Goal: Task Accomplishment & Management: Complete application form

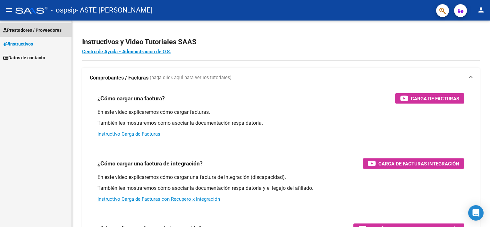
click at [35, 24] on link "Prestadores / Proveedores" at bounding box center [35, 30] width 71 height 14
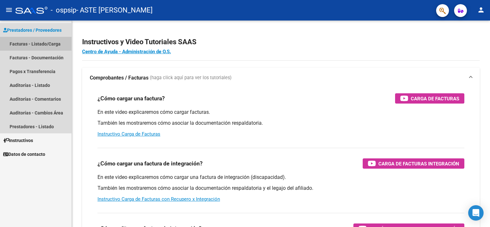
click at [38, 44] on link "Facturas - Listado/Carga" at bounding box center [35, 44] width 71 height 14
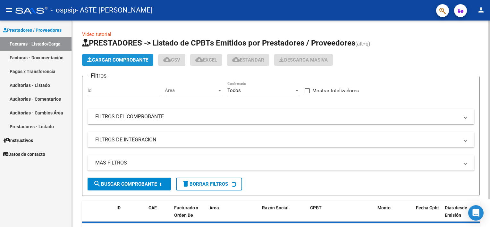
click at [128, 63] on button "Cargar Comprobante" at bounding box center [117, 60] width 71 height 12
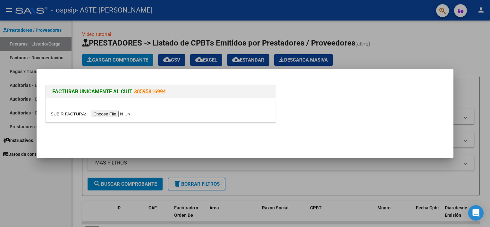
click at [114, 114] on input "file" at bounding box center [91, 114] width 81 height 7
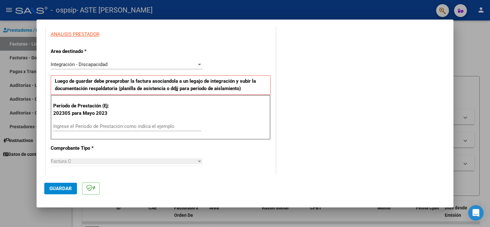
scroll to position [128, 0]
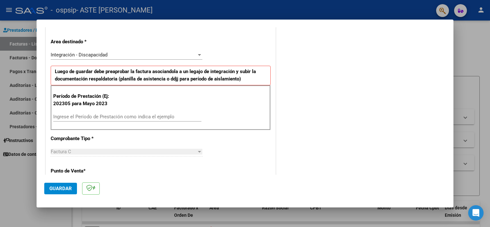
click at [151, 111] on div "Período de Prestación (Ej: 202305 para [DATE] Ingrese el Período de Prestación …" at bounding box center [161, 107] width 220 height 45
click at [151, 114] on input "Ingrese el Período de Prestación como indica el ejemplo" at bounding box center [127, 117] width 148 height 6
type input "202507"
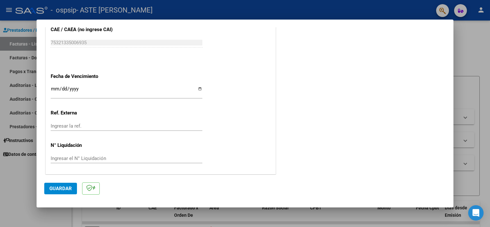
scroll to position [404, 0]
click at [59, 187] on span "Guardar" at bounding box center [60, 189] width 22 height 6
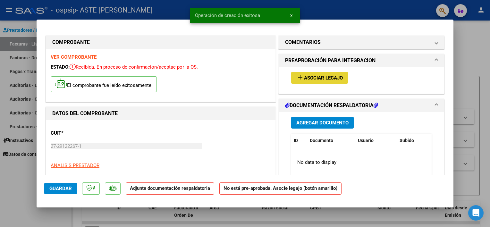
click at [304, 75] on span "Asociar Legajo" at bounding box center [323, 78] width 39 height 6
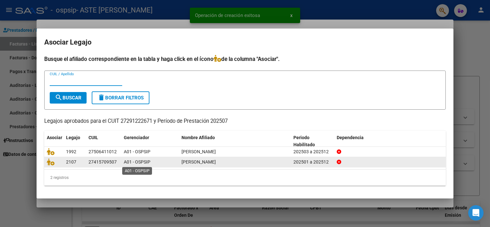
click at [135, 160] on span "A01 - OSPSIP" at bounding box center [137, 161] width 27 height 5
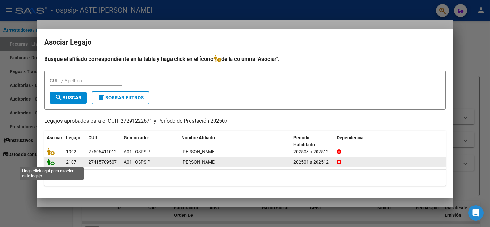
click at [50, 162] on icon at bounding box center [51, 161] width 8 height 7
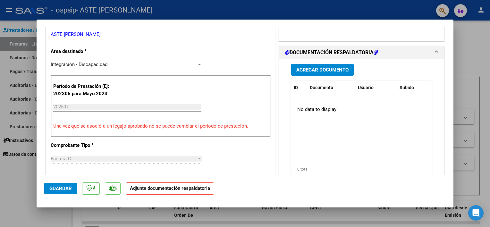
scroll to position [154, 0]
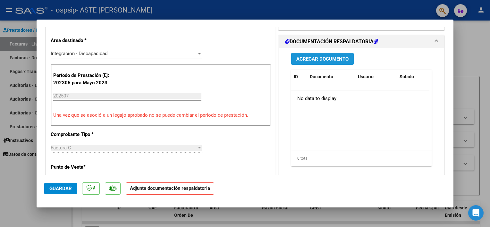
click at [314, 60] on span "Agregar Documento" at bounding box center [322, 59] width 52 height 6
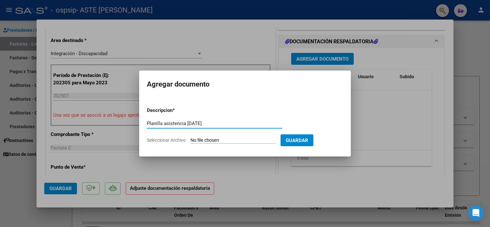
type input "Planilla asistencia [DATE]"
click at [214, 142] on input "Seleccionar Archivo" at bounding box center [232, 141] width 85 height 6
click at [223, 136] on form "Descripcion * Planilla asistencia [DATE] Escriba aquí una descripcion Seleccion…" at bounding box center [245, 125] width 196 height 47
click at [223, 140] on input "Seleccionar Archivo" at bounding box center [232, 141] width 85 height 6
type input "C:\fakepath\Planilla YR [DATE].pdf"
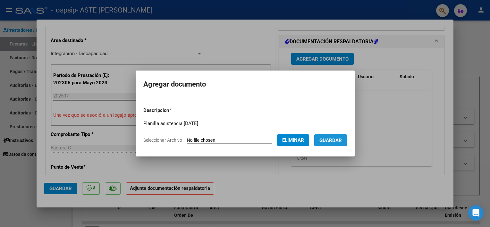
click at [328, 138] on span "Guardar" at bounding box center [330, 141] width 22 height 6
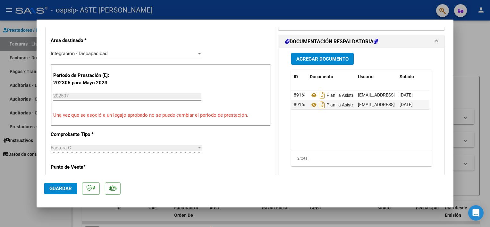
drag, startPoint x: 371, startPoint y: 105, endPoint x: 394, endPoint y: 121, distance: 27.0
click at [394, 121] on datatable-body "89163 Planilla Asistencia [DATE] [EMAIL_ADDRESS][DOMAIN_NAME] - [PERSON_NAME] […" at bounding box center [360, 120] width 138 height 60
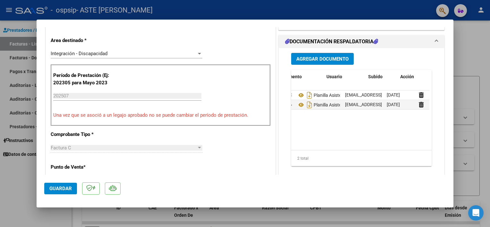
scroll to position [0, 31]
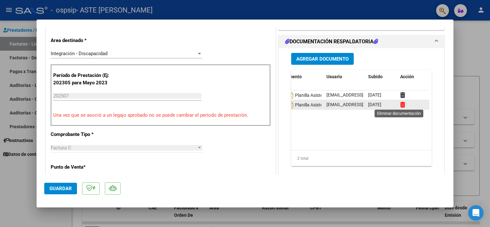
click at [400, 106] on icon at bounding box center [402, 105] width 5 height 6
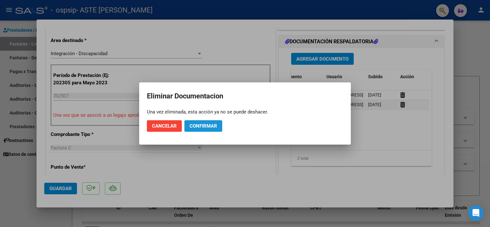
click at [205, 127] on span "Confirmar" at bounding box center [203, 126] width 28 height 6
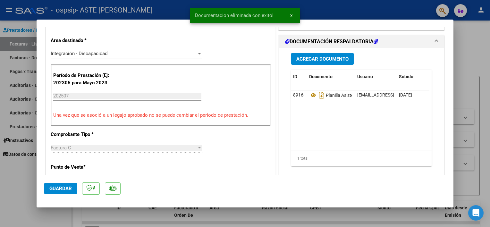
scroll to position [0, 0]
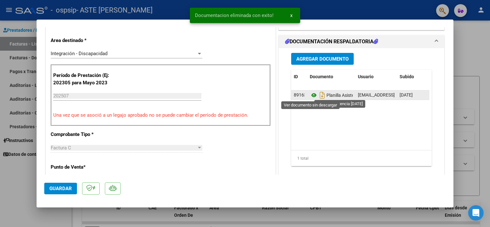
click at [310, 96] on icon at bounding box center [314, 95] width 8 height 8
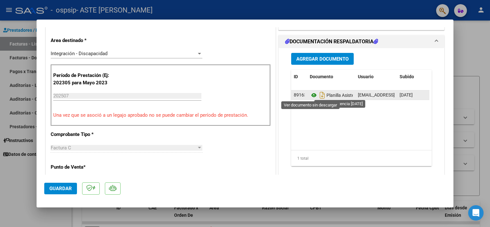
click at [311, 95] on icon at bounding box center [314, 95] width 8 height 8
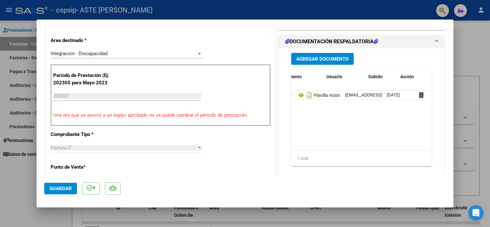
scroll to position [0, 31]
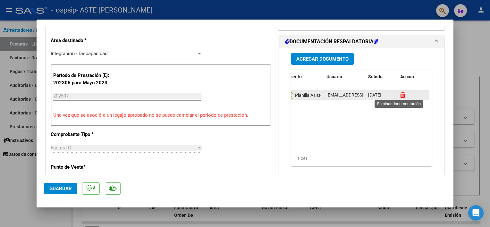
click at [400, 92] on icon at bounding box center [402, 95] width 5 height 6
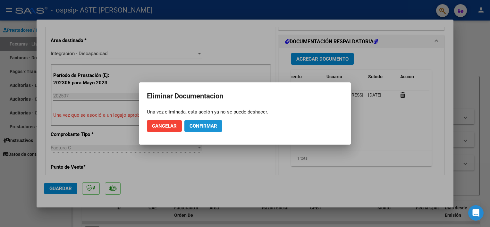
click at [201, 130] on button "Confirmar" at bounding box center [203, 126] width 38 height 12
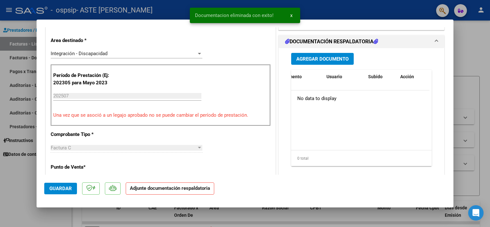
scroll to position [0, 0]
click at [309, 59] on span "Agregar Documento" at bounding box center [322, 59] width 52 height 6
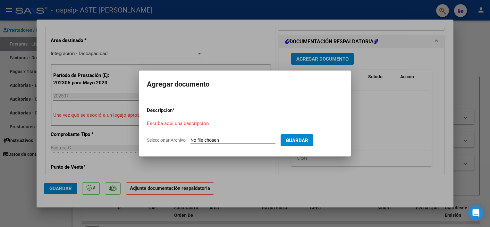
click at [226, 137] on form "Descripcion * Escriba aquí una descripcion Seleccionar Archivo Guardar" at bounding box center [245, 125] width 196 height 47
click at [221, 141] on input "Seleccionar Archivo" at bounding box center [232, 141] width 85 height 6
type input "C:\fakepath\Planilla YR [DATE].pdf"
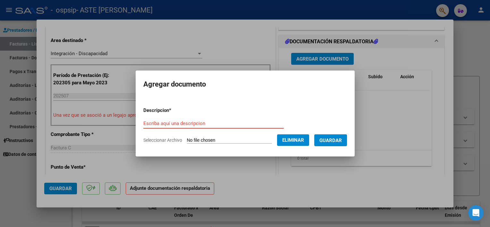
click at [213, 121] on input "Escriba aquí una descripcion" at bounding box center [213, 124] width 140 height 6
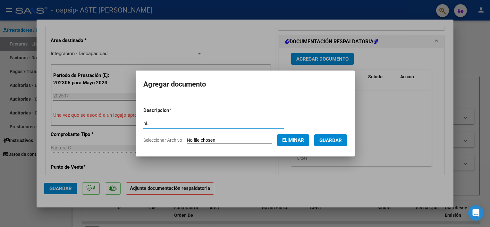
type input "p"
type input "Planilla asistencia [DATE]"
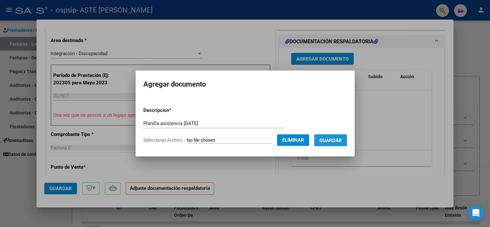
click at [327, 141] on span "Guardar" at bounding box center [330, 141] width 22 height 6
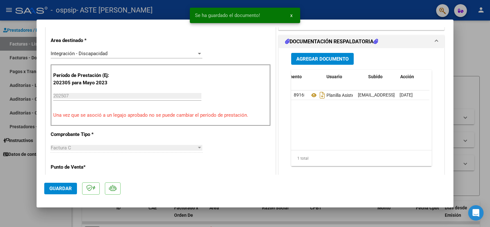
click at [15, 189] on div at bounding box center [245, 113] width 490 height 227
type input "$ 0,00"
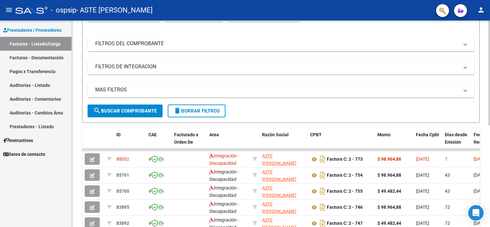
scroll to position [73, 0]
click at [490, 159] on html "menu - ospsip - ASTE [PERSON_NAME] person Prestadores / Proveedores Facturas - …" at bounding box center [245, 113] width 490 height 227
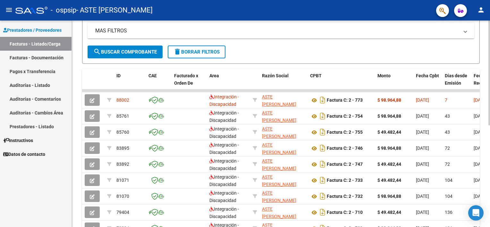
scroll to position [188, 0]
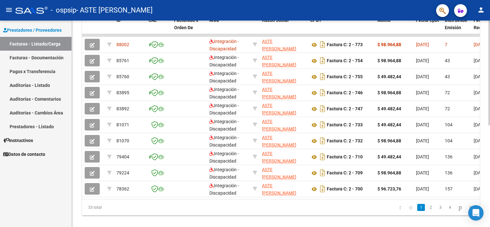
click at [489, 211] on div at bounding box center [489, 170] width 2 height 105
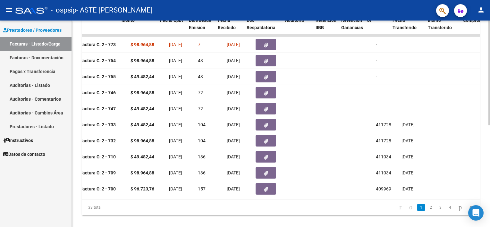
scroll to position [0, 257]
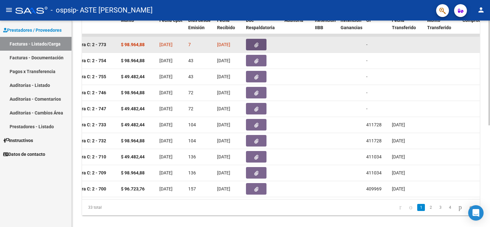
click at [263, 43] on button "button" at bounding box center [256, 45] width 21 height 12
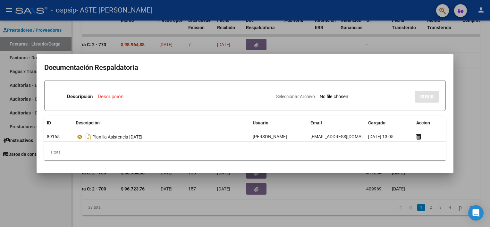
click at [381, 45] on div at bounding box center [245, 113] width 490 height 227
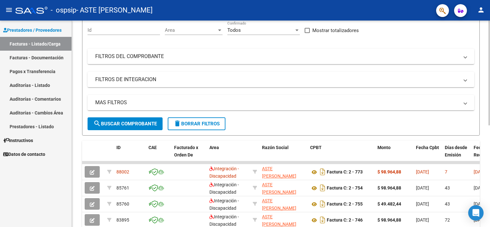
scroll to position [0, 0]
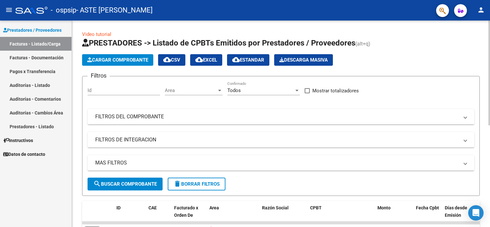
click at [486, 16] on div "menu - ospsip - ASTE [PERSON_NAME] person Prestadores / Proveedores Facturas - …" at bounding box center [245, 113] width 490 height 227
click at [118, 64] on button "Cargar Comprobante" at bounding box center [117, 60] width 71 height 12
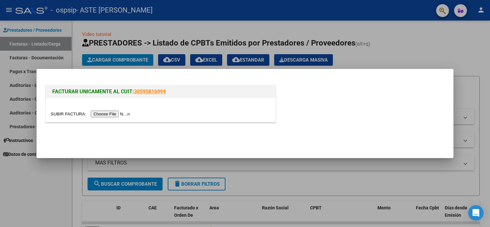
click at [108, 114] on input "file" at bounding box center [91, 114] width 81 height 7
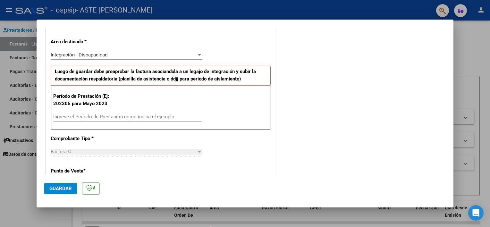
scroll to position [141, 0]
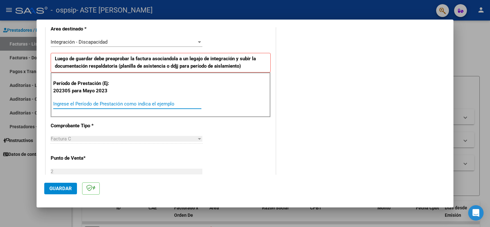
click at [70, 103] on input "Ingrese el Período de Prestación como indica el ejemplo" at bounding box center [127, 104] width 148 height 6
type input "202507"
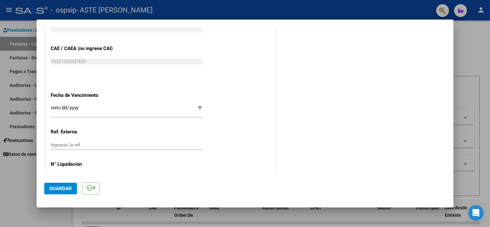
scroll to position [404, 0]
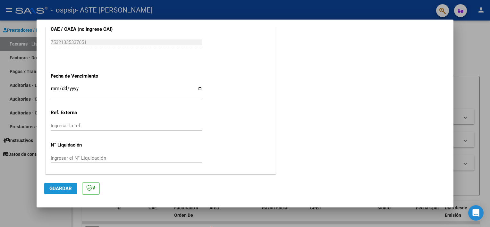
click at [62, 190] on span "Guardar" at bounding box center [60, 189] width 22 height 6
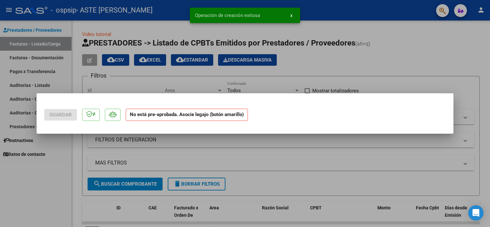
scroll to position [0, 0]
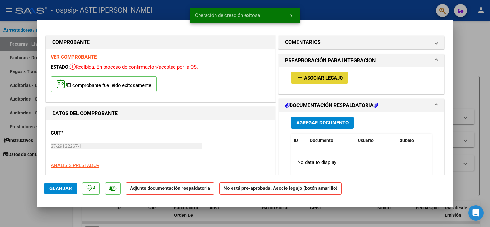
click at [319, 76] on span "Asociar Legajo" at bounding box center [323, 78] width 39 height 6
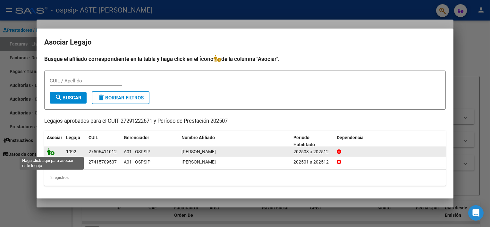
click at [51, 155] on icon at bounding box center [51, 151] width 8 height 7
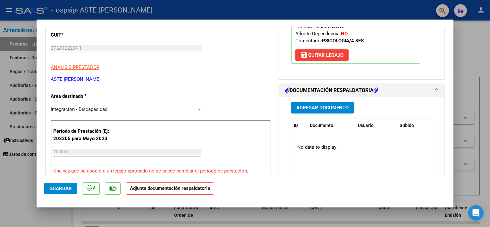
scroll to position [111, 0]
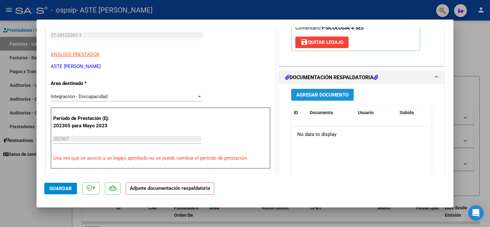
click at [311, 93] on span "Agregar Documento" at bounding box center [322, 95] width 52 height 6
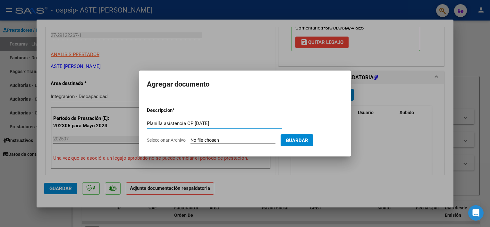
type input "Planilla asistencia CP [DATE]"
click at [218, 139] on input "Seleccionar Archivo" at bounding box center [232, 141] width 85 height 6
click at [218, 141] on input "Seleccionar Archivo" at bounding box center [232, 141] width 85 height 6
type input "C:\fakepath\Planilla CP [DATE].pdf"
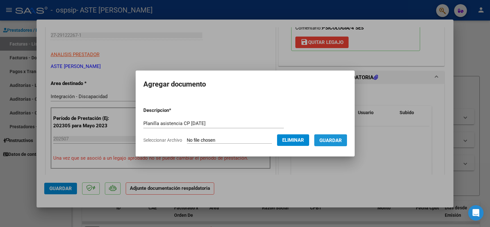
click at [327, 143] on span "Guardar" at bounding box center [330, 141] width 22 height 6
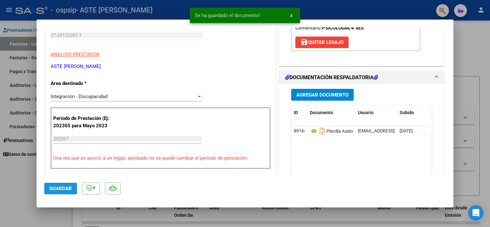
click at [59, 192] on button "Guardar" at bounding box center [60, 189] width 33 height 12
click at [290, 15] on span "x" at bounding box center [291, 16] width 2 height 6
